Goal: Task Accomplishment & Management: Manage account settings

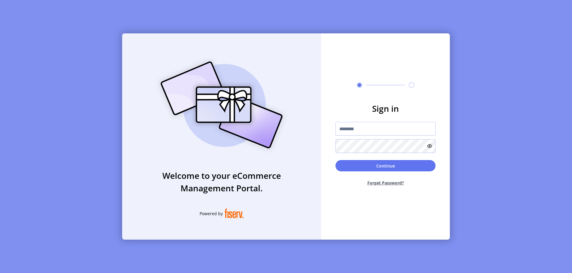
click at [386, 129] on input "text" at bounding box center [386, 129] width 100 height 14
type input "**********"
click at [386, 166] on button "Continue" at bounding box center [386, 165] width 100 height 11
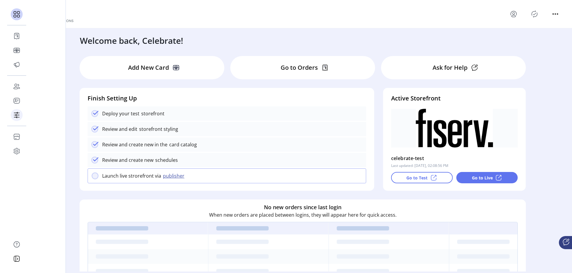
click at [17, 115] on icon at bounding box center [17, 115] width 3 height 0
